Goal: Obtain resource: Download file/media

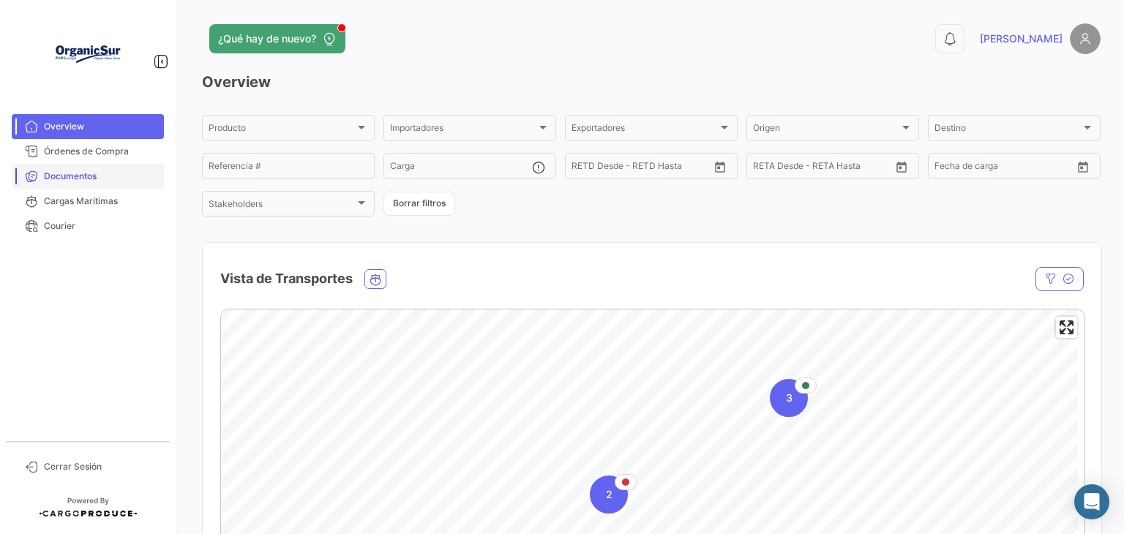
click at [101, 182] on span "Documentos" at bounding box center [101, 176] width 114 height 13
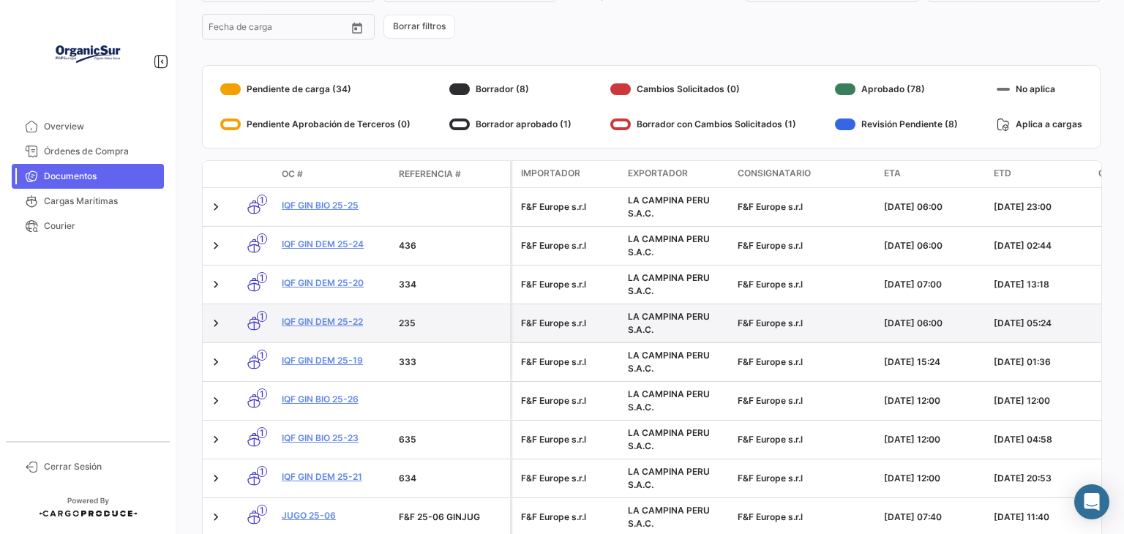
scroll to position [220, 0]
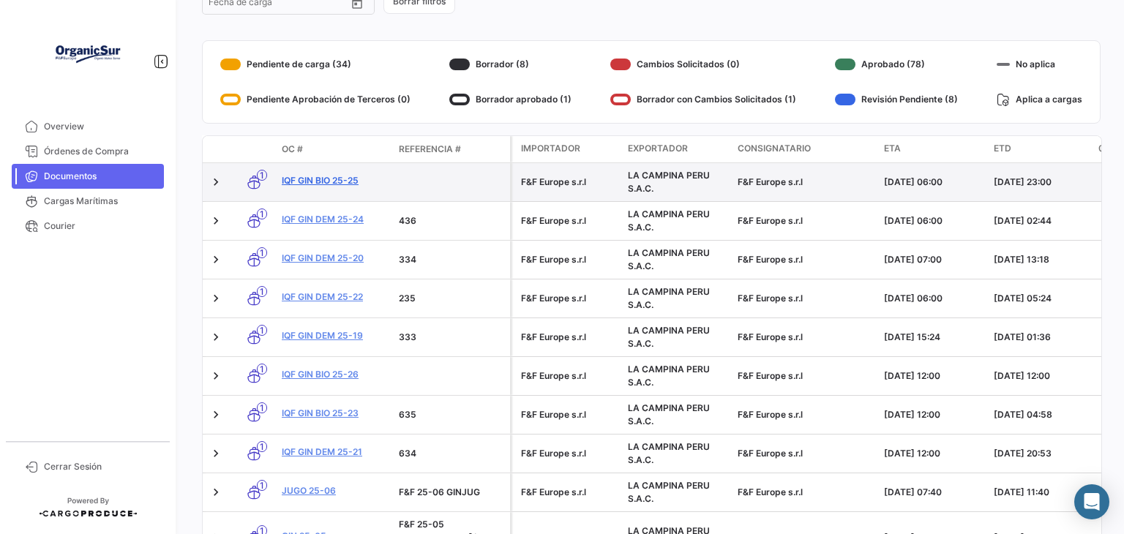
click at [351, 182] on link "IQF GIN BIO 25-25" at bounding box center [334, 180] width 105 height 13
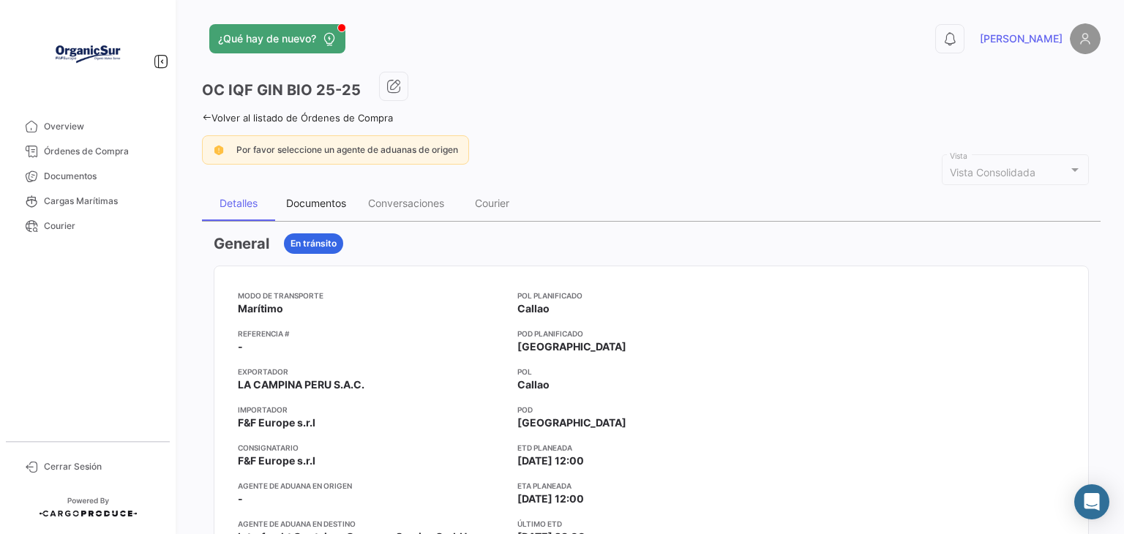
click at [337, 197] on div "Documentos" at bounding box center [316, 203] width 60 height 12
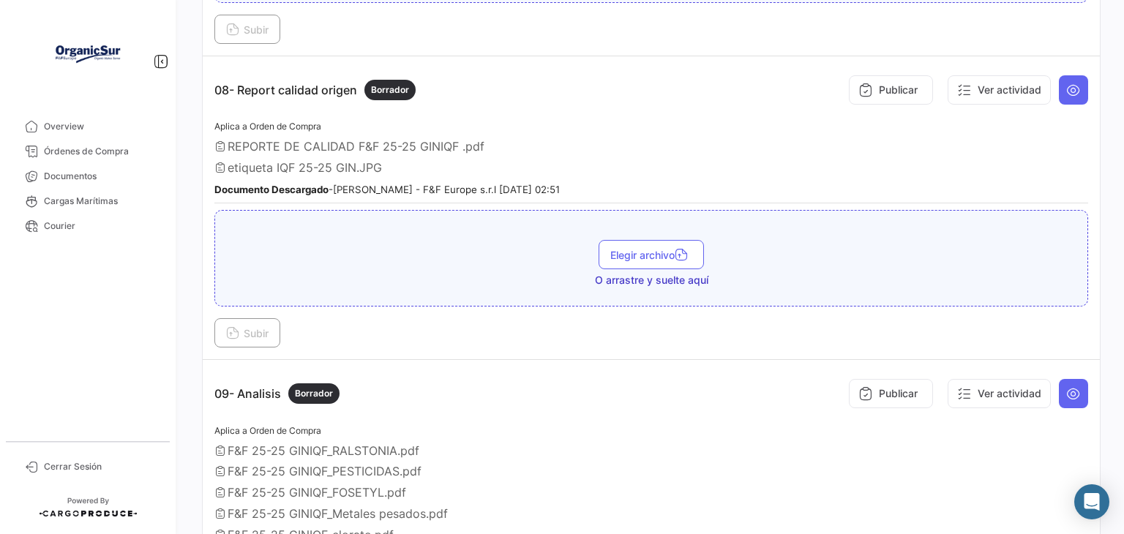
scroll to position [1947, 0]
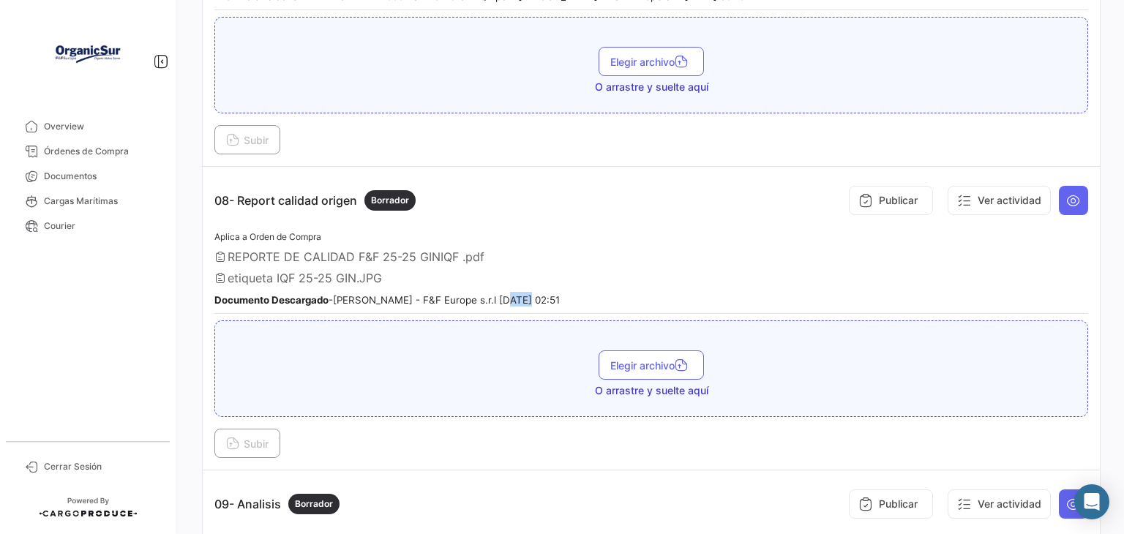
drag, startPoint x: 496, startPoint y: 279, endPoint x: 508, endPoint y: 279, distance: 12.4
click at [508, 294] on small "Documento Descargado - [PERSON_NAME] - F&F Europe s.r.l [DATE] 02:51" at bounding box center [387, 300] width 346 height 12
click at [512, 294] on small "Documento Descargado - [PERSON_NAME] - F&F Europe s.r.l [DATE] 02:51" at bounding box center [387, 300] width 346 height 12
drag, startPoint x: 497, startPoint y: 279, endPoint x: 507, endPoint y: 279, distance: 9.5
click at [507, 294] on small "Documento Descargado - [PERSON_NAME] - F&F Europe s.r.l [DATE] 02:51" at bounding box center [387, 300] width 346 height 12
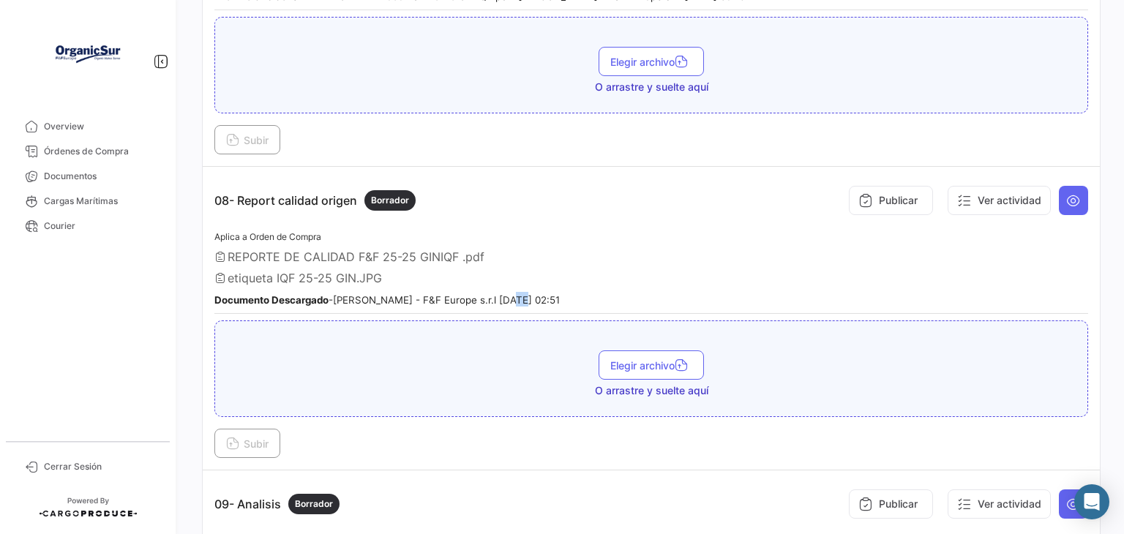
click at [497, 294] on small "Documento Descargado - [PERSON_NAME] - F&F Europe s.r.l [DATE] 02:51" at bounding box center [387, 300] width 346 height 12
click at [499, 294] on small "Documento Descargado - [PERSON_NAME] - F&F Europe s.r.l [DATE] 02:51" at bounding box center [387, 300] width 346 height 12
click at [501, 294] on small "Documento Descargado - [PERSON_NAME] - F&F Europe s.r.l [DATE] 02:51" at bounding box center [387, 300] width 346 height 12
drag, startPoint x: 488, startPoint y: 278, endPoint x: 507, endPoint y: 278, distance: 18.3
click at [507, 294] on small "Documento Descargado - [PERSON_NAME] - F&F Europe s.r.l [DATE] 02:51" at bounding box center [387, 300] width 346 height 12
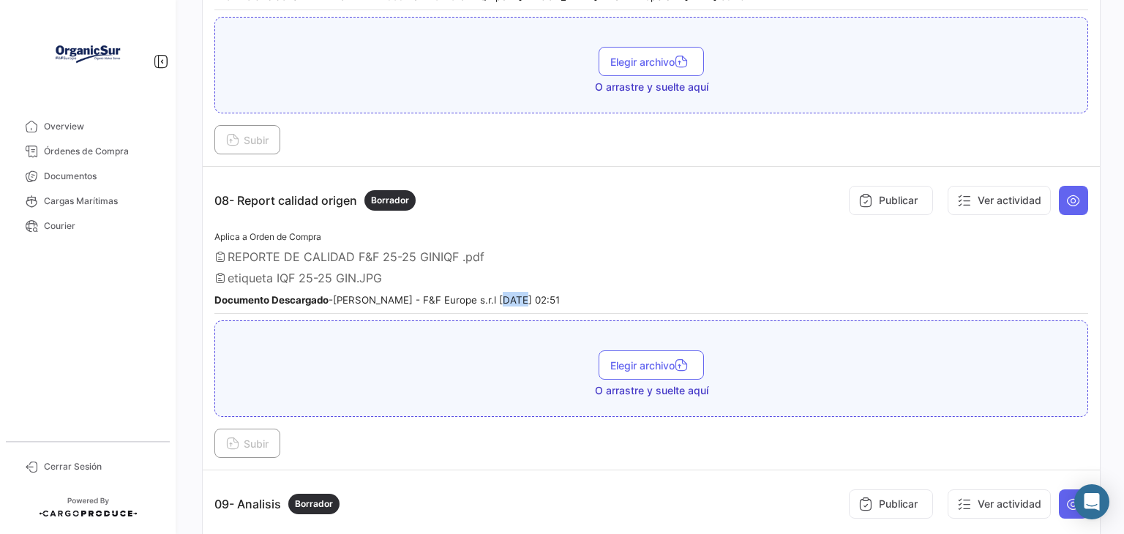
click at [498, 294] on small "Documento Descargado - [PERSON_NAME] - F&F Europe s.r.l [DATE] 02:51" at bounding box center [387, 300] width 346 height 12
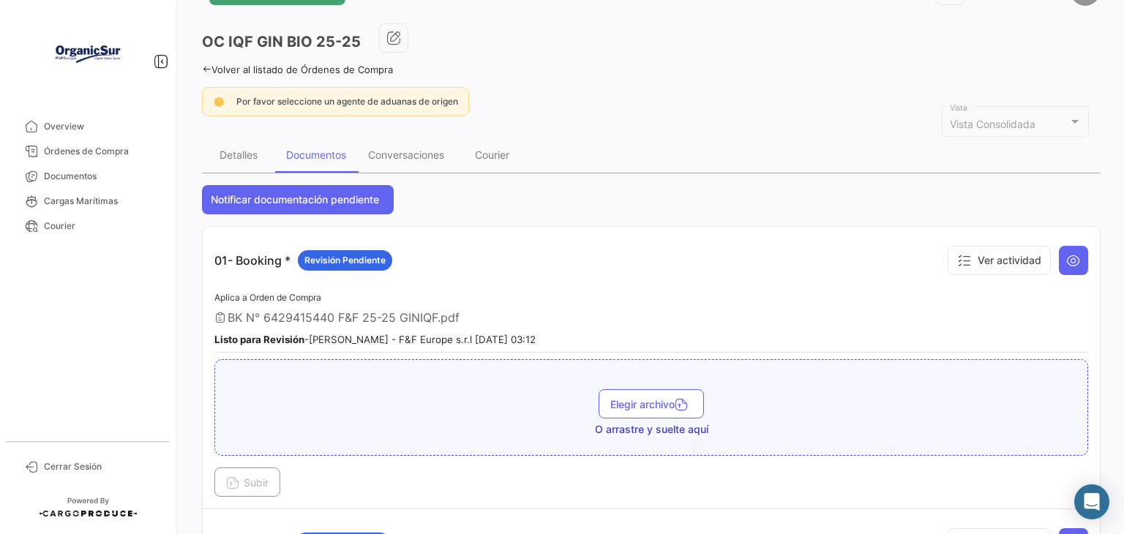
scroll to position [0, 0]
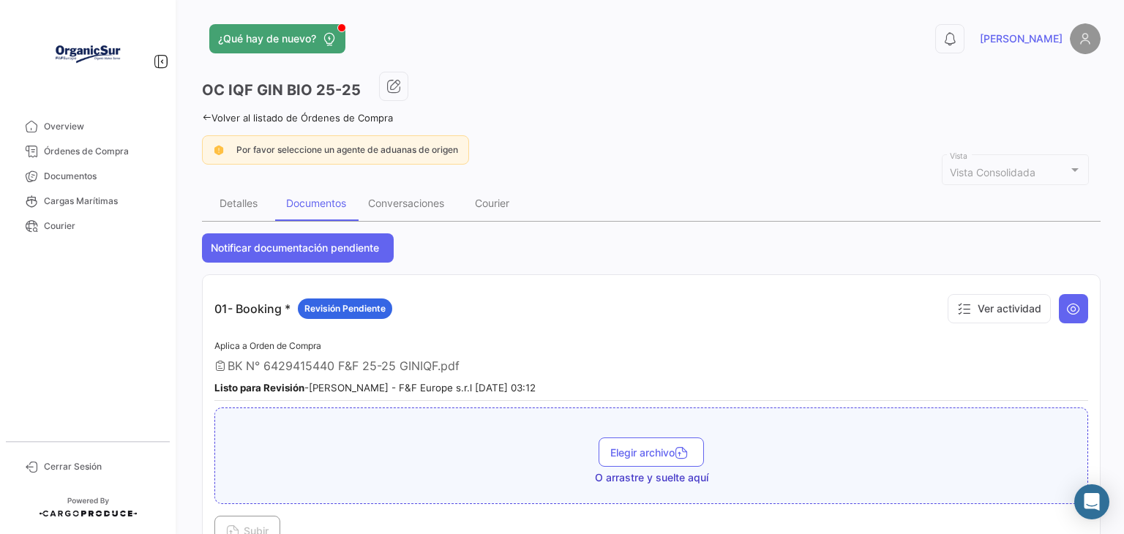
click at [205, 117] on icon at bounding box center [207, 118] width 10 height 10
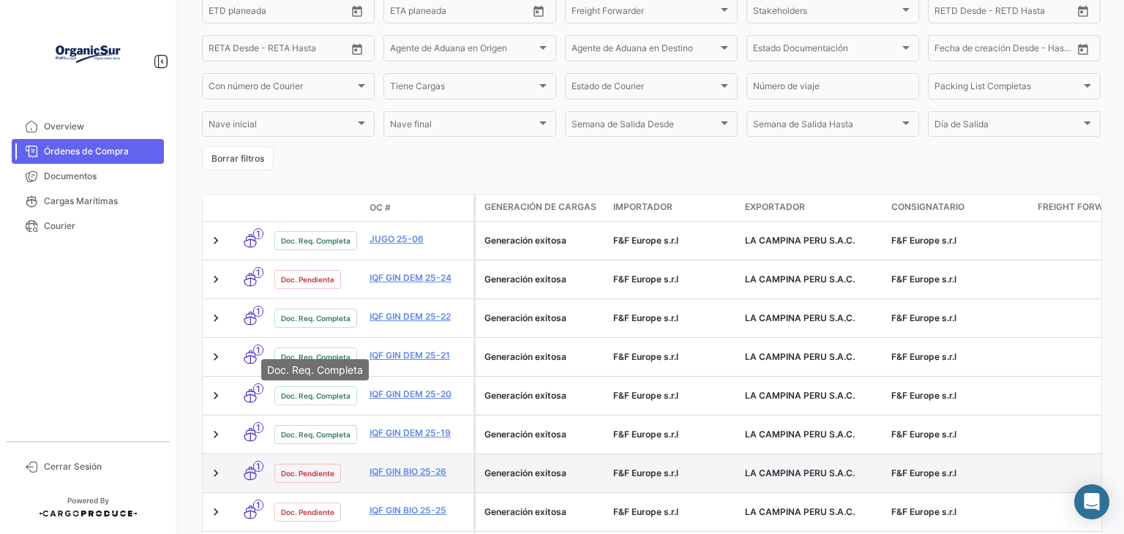
scroll to position [370, 0]
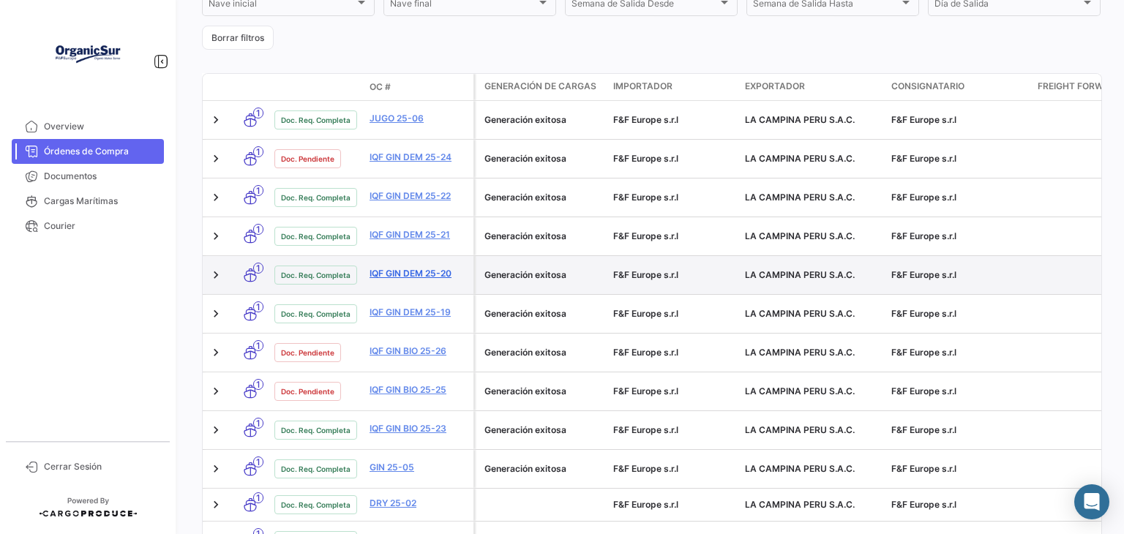
click at [397, 273] on link "IQF GIN DEM 25-20" at bounding box center [419, 273] width 98 height 13
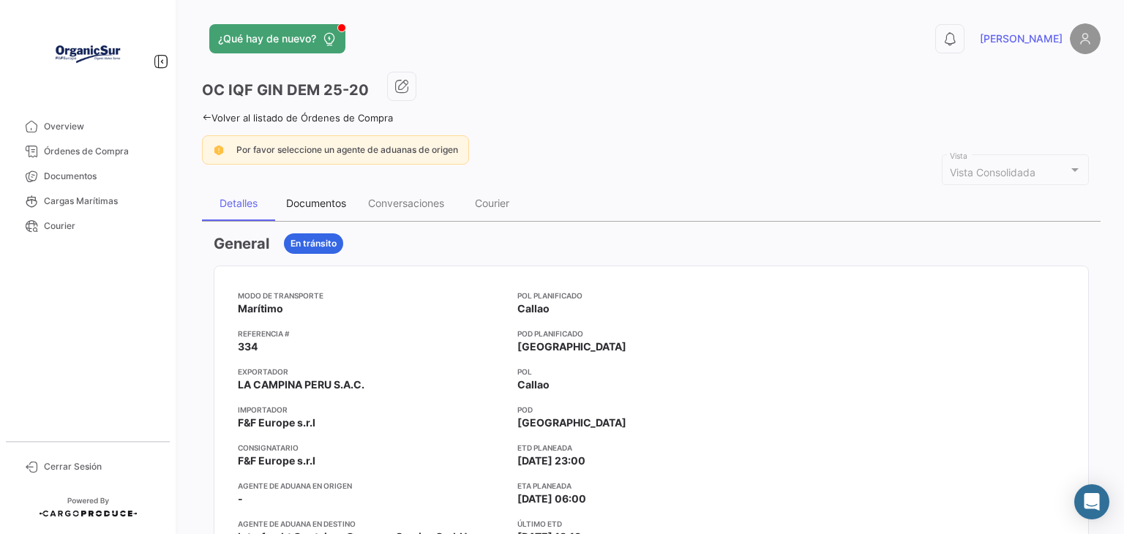
click at [307, 209] on div "Documentos" at bounding box center [316, 203] width 82 height 35
